Goal: Navigation & Orientation: Find specific page/section

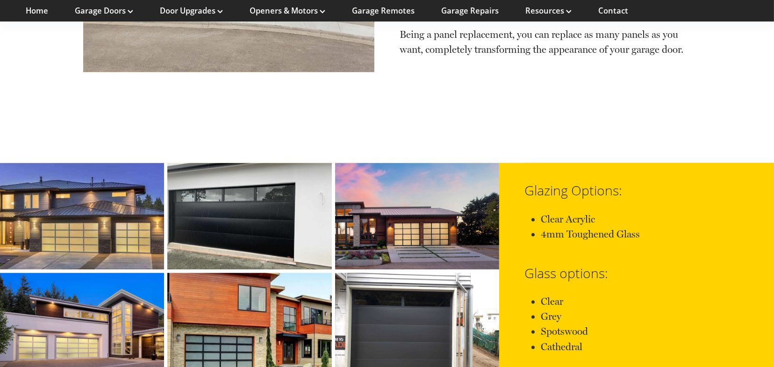
scroll to position [2665, 0]
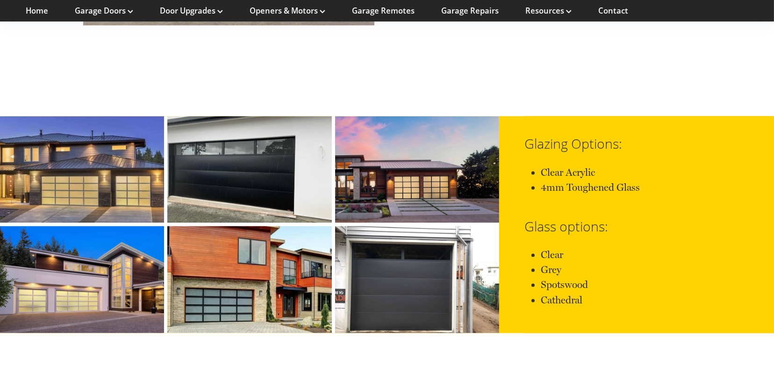
click at [223, 153] on link at bounding box center [249, 169] width 164 height 107
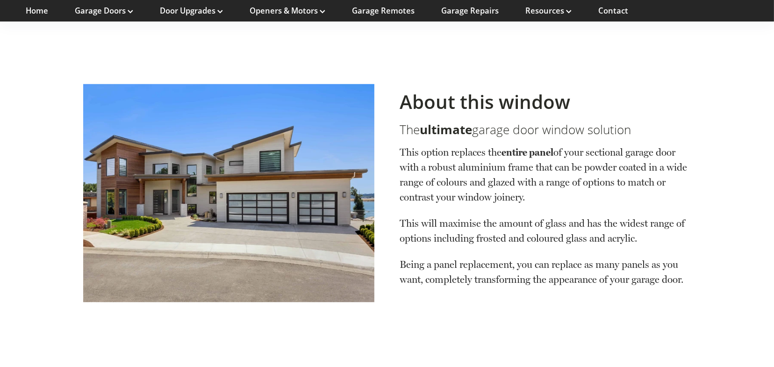
scroll to position [2061, 0]
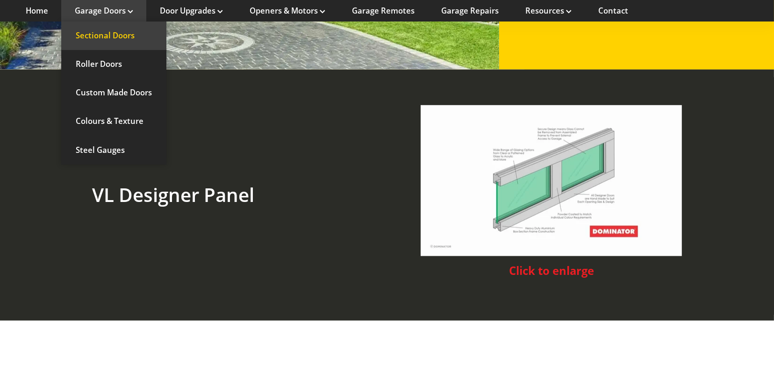
click at [103, 36] on link "Sectional Doors" at bounding box center [113, 36] width 105 height 29
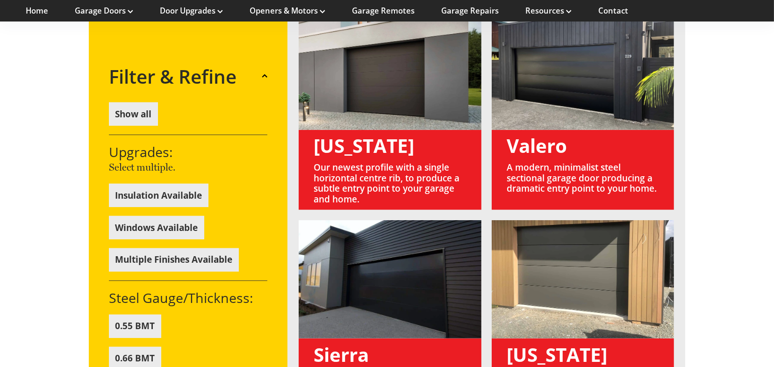
scroll to position [935, 0]
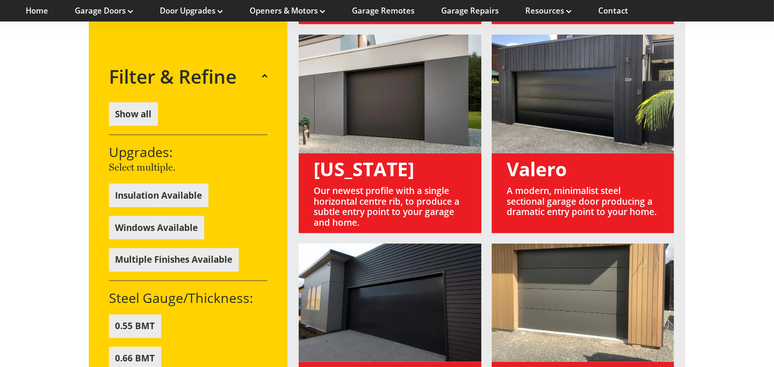
click at [350, 96] on link at bounding box center [390, 134] width 182 height 199
click at [348, 144] on link at bounding box center [390, 134] width 182 height 199
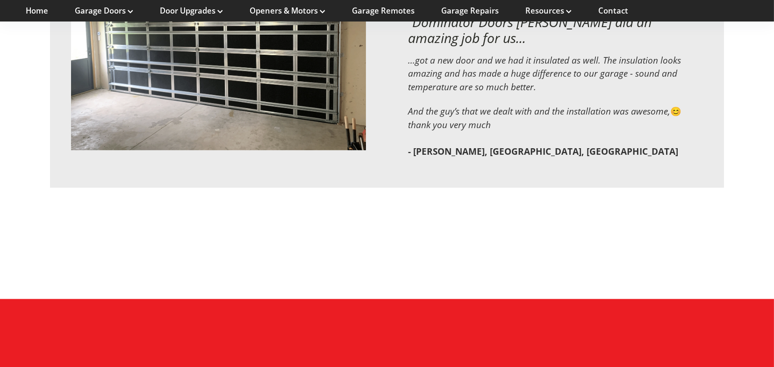
scroll to position [2304, 0]
